Goal: Navigation & Orientation: Find specific page/section

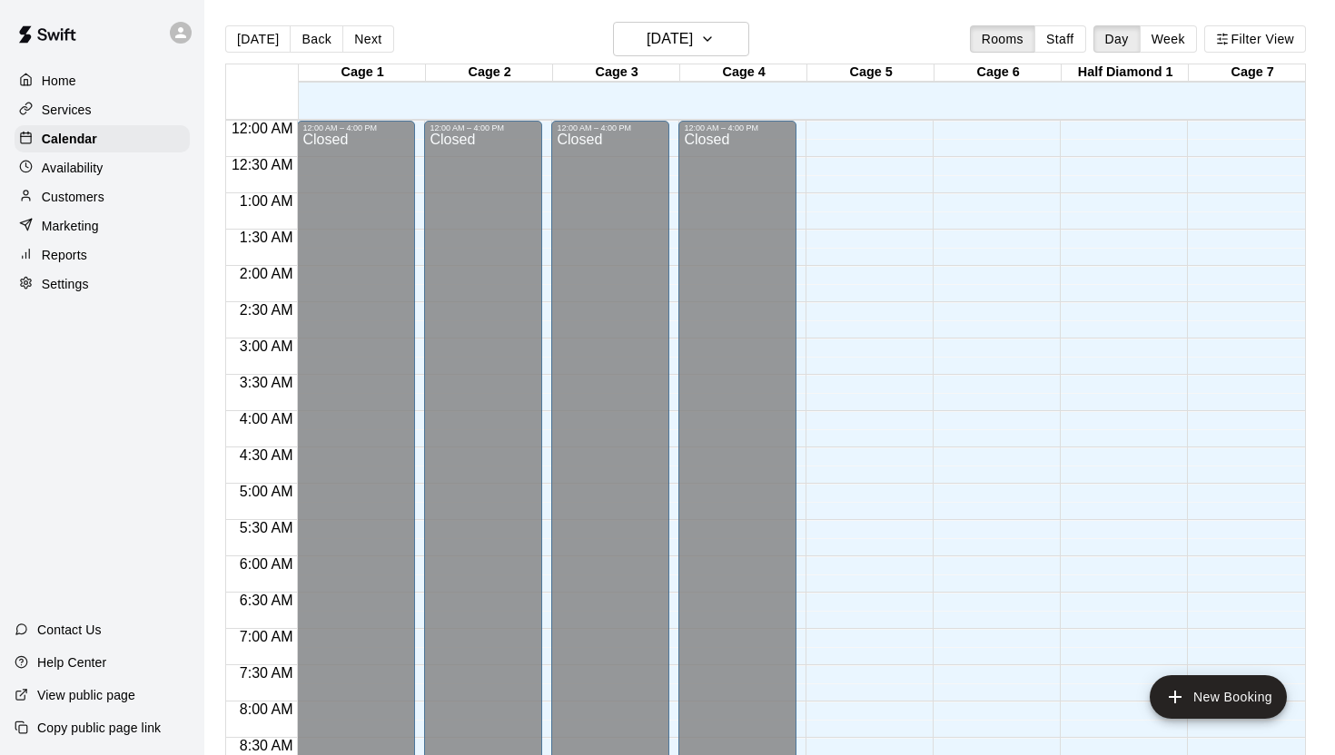
scroll to position [1034, 0]
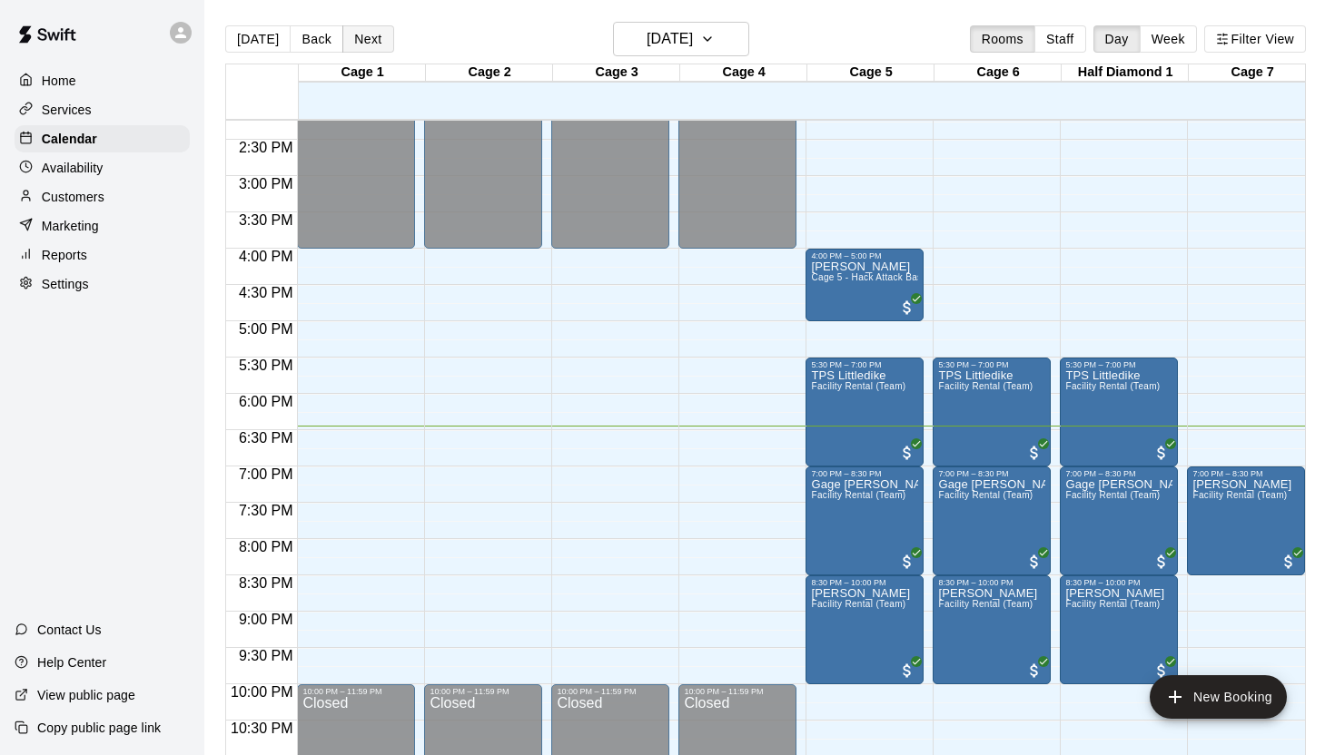
click at [371, 39] on button "Next" at bounding box center [367, 38] width 51 height 27
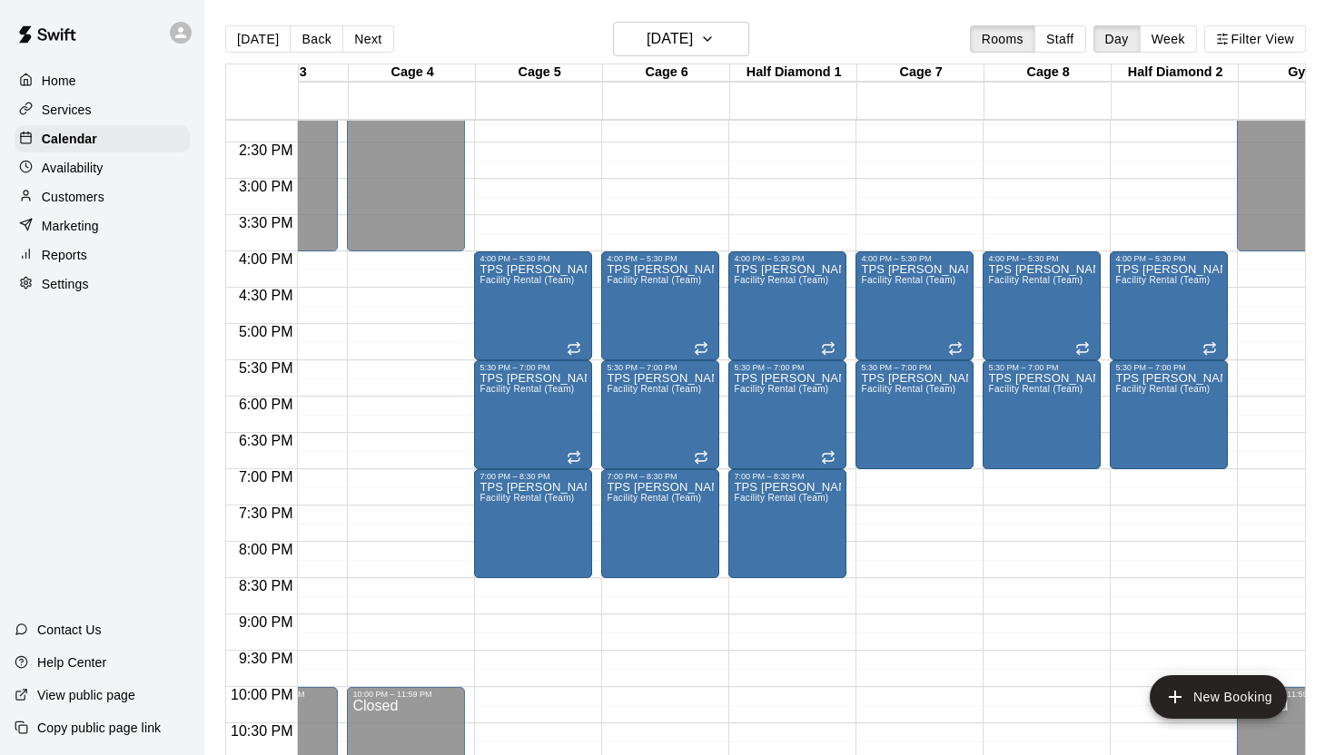
scroll to position [0, 0]
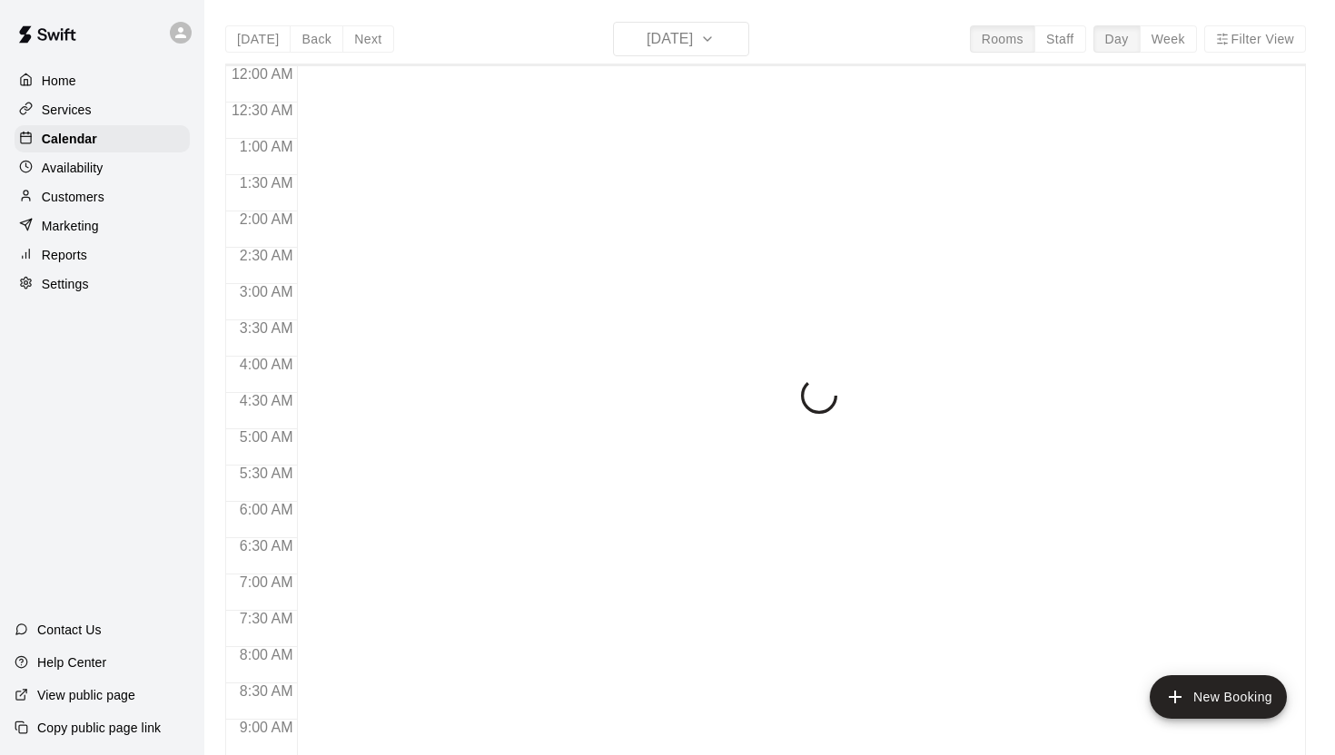
scroll to position [1034, 0]
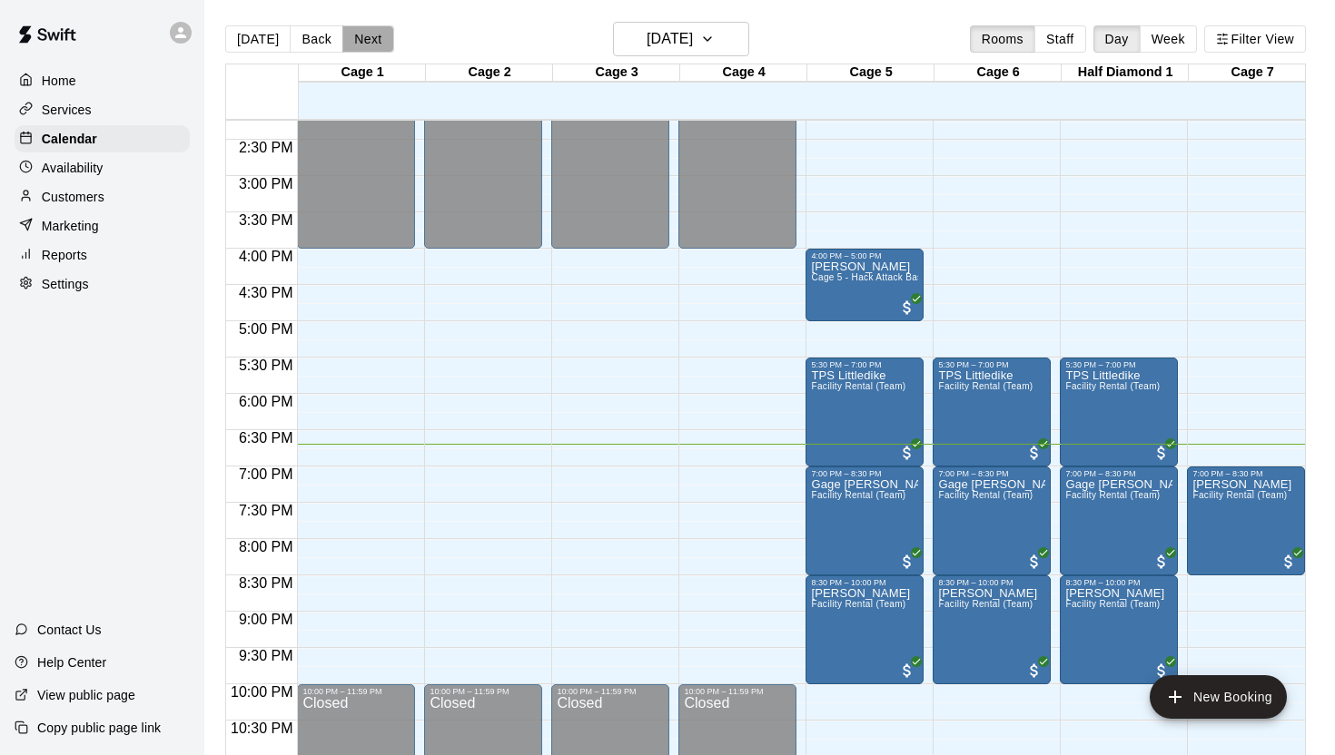
click at [370, 41] on button "Next" at bounding box center [367, 38] width 51 height 27
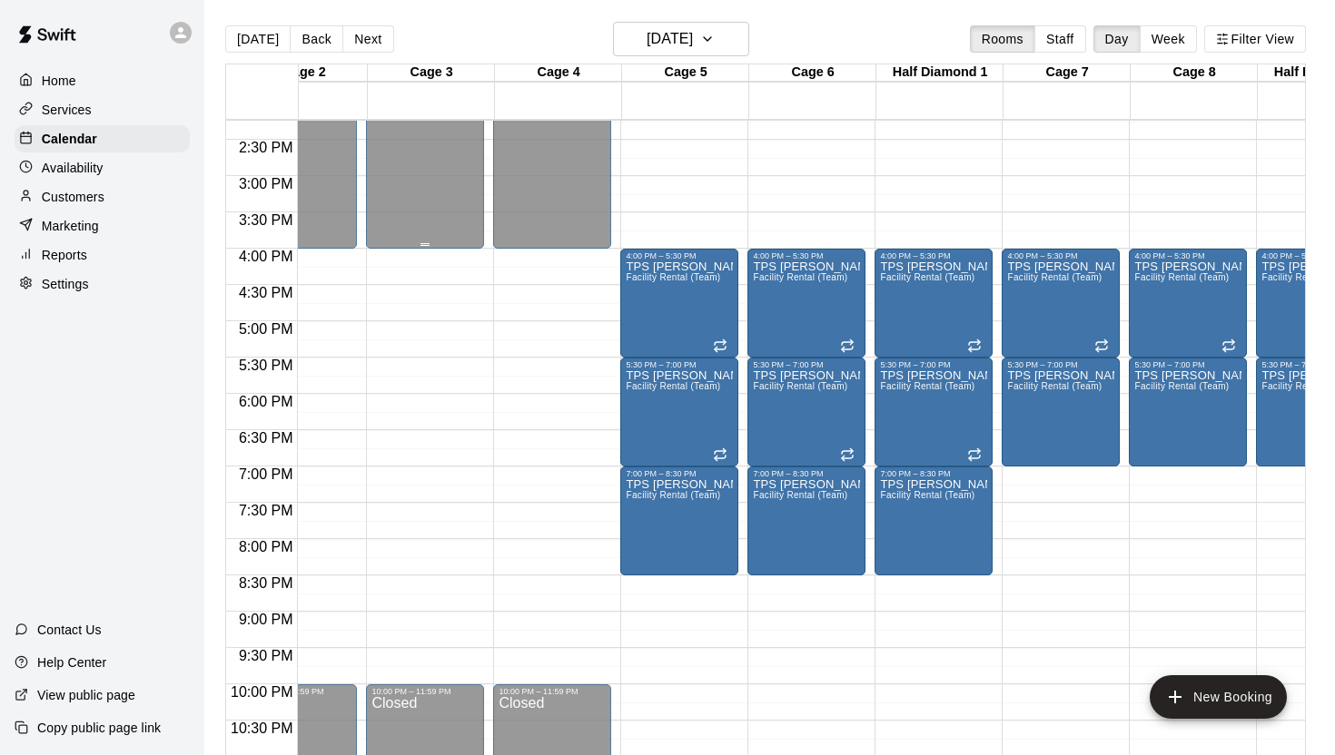
scroll to position [0, 184]
click at [362, 38] on button "Next" at bounding box center [367, 38] width 51 height 27
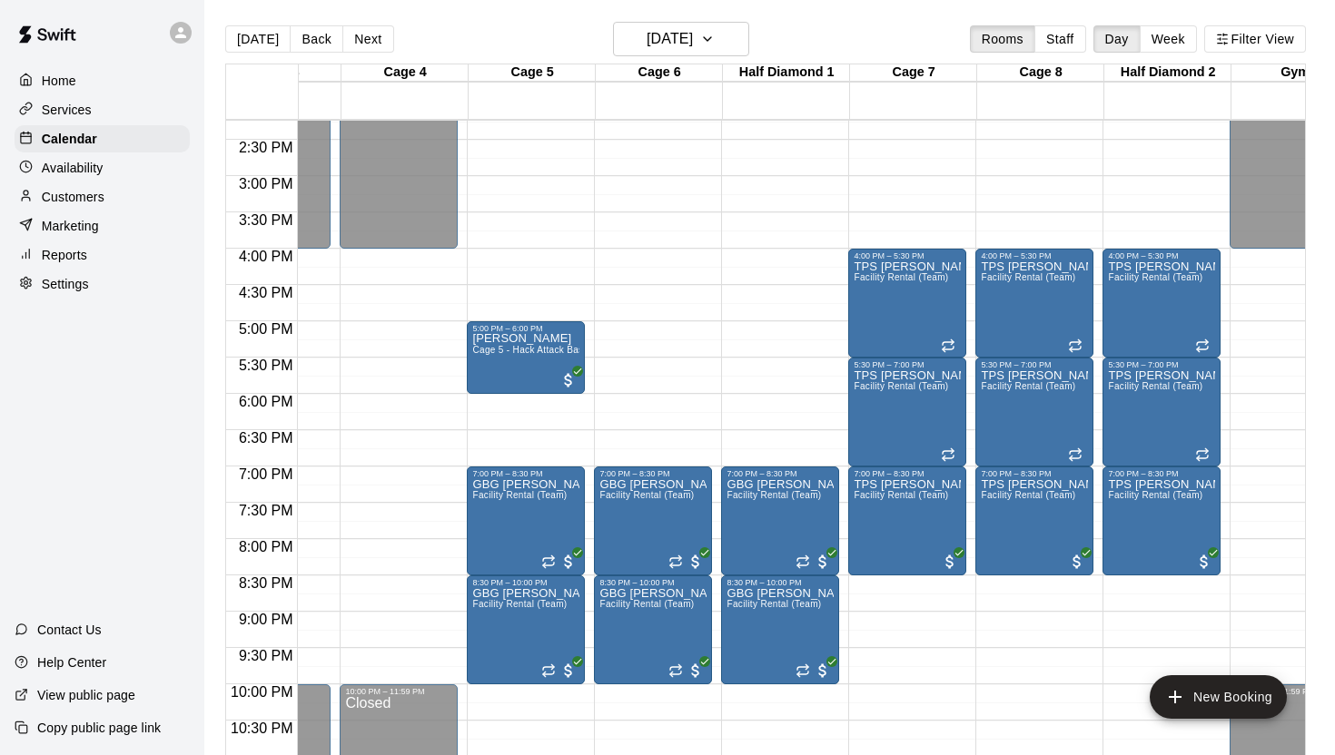
scroll to position [0, 391]
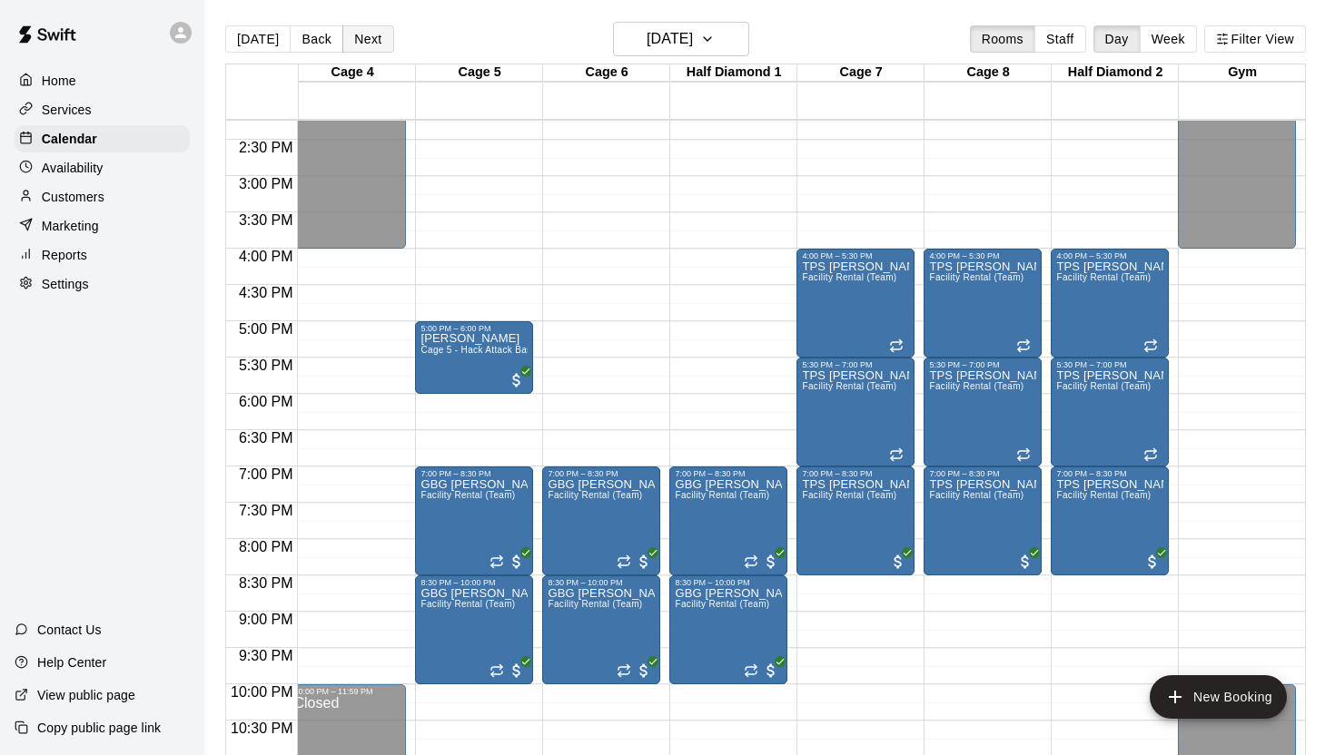
click at [361, 38] on button "Next" at bounding box center [367, 38] width 51 height 27
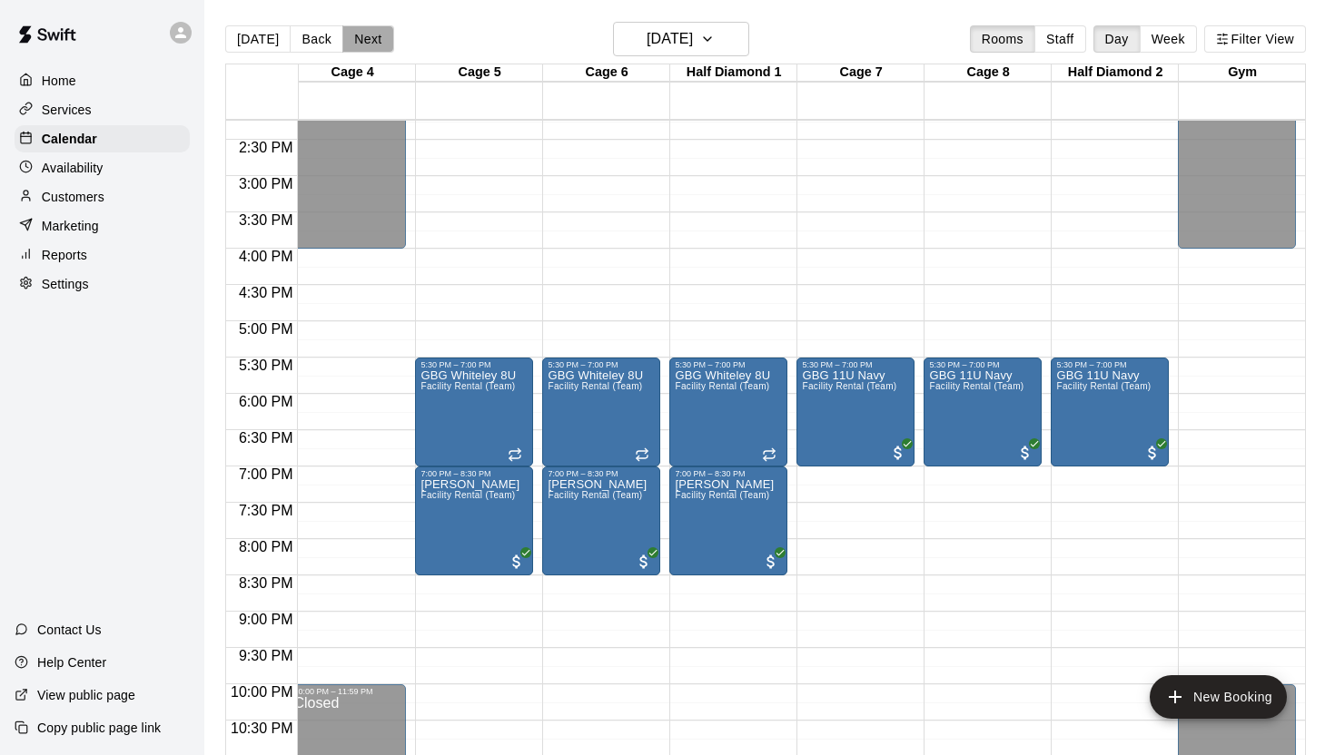
click at [357, 37] on button "Next" at bounding box center [367, 38] width 51 height 27
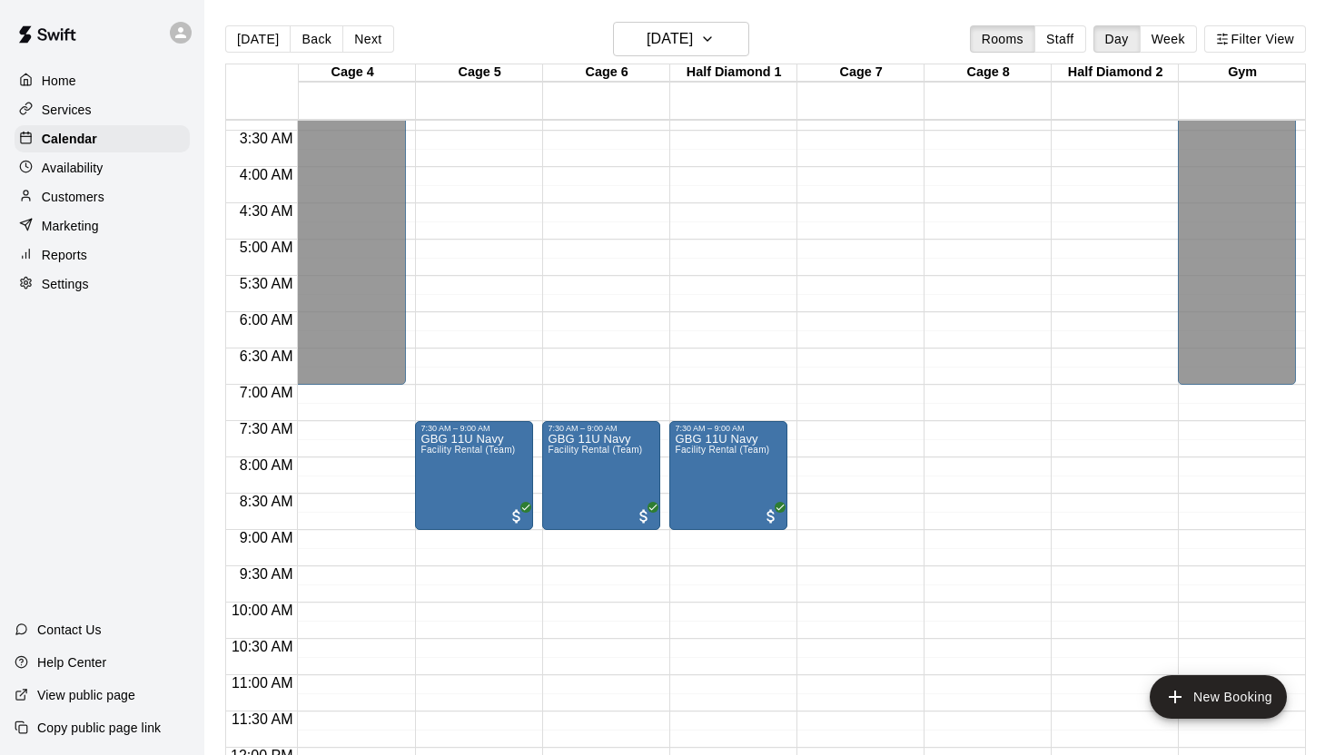
scroll to position [242, 391]
